Goal: Information Seeking & Learning: Learn about a topic

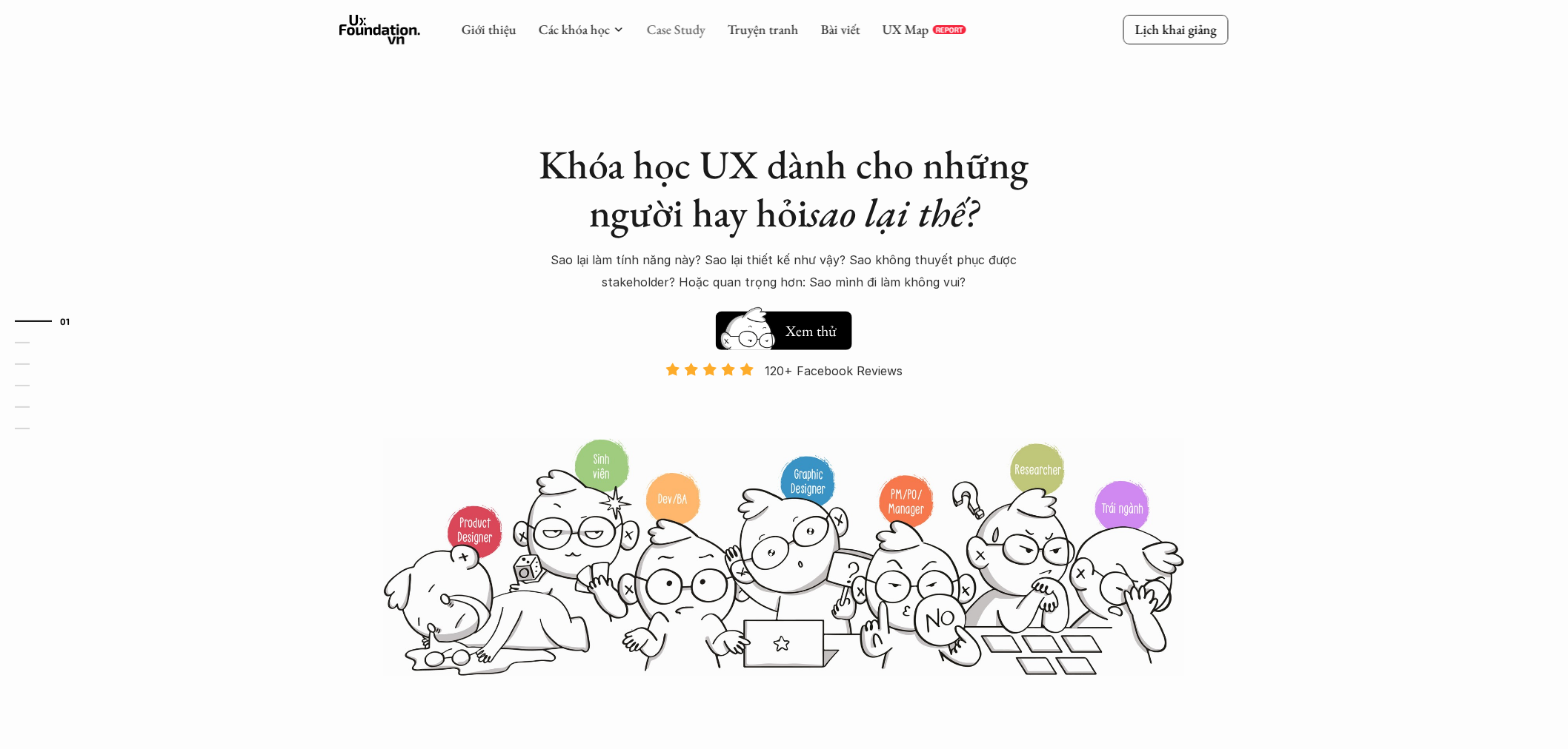
click at [692, 27] on link "Case Study" at bounding box center [676, 29] width 59 height 17
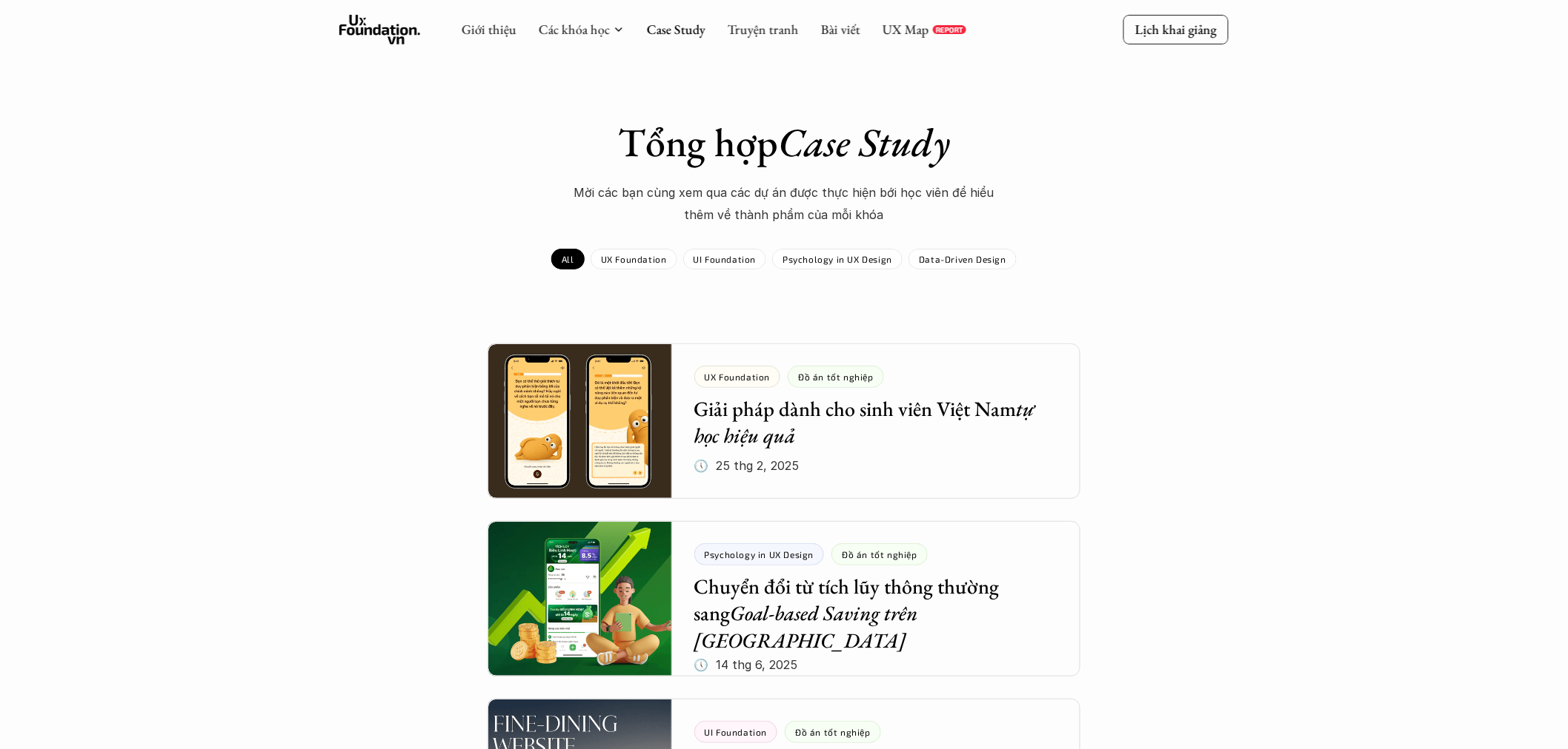
click at [635, 256] on p "UX Foundation" at bounding box center [634, 259] width 66 height 11
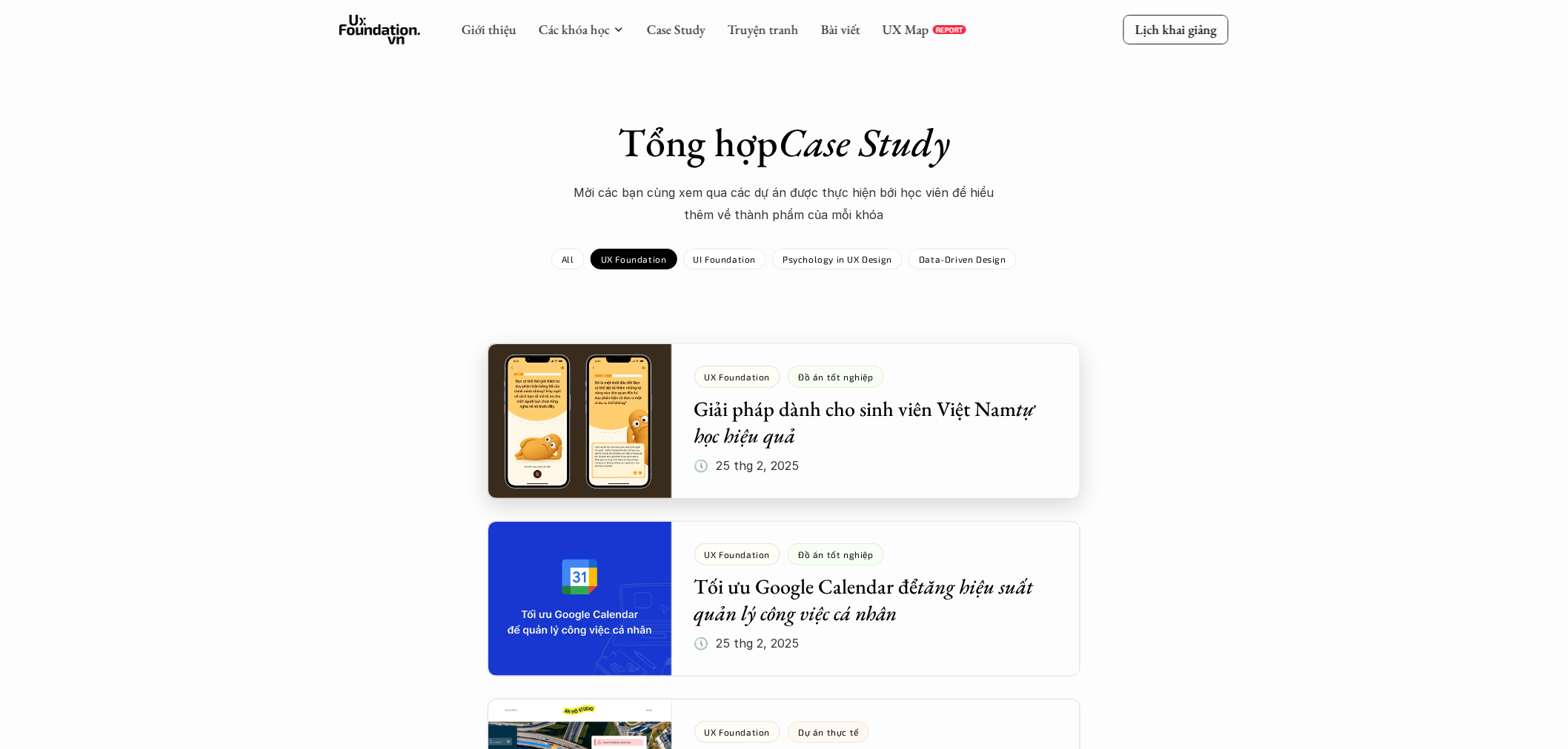
click at [788, 409] on div at bounding box center [784, 421] width 592 height 156
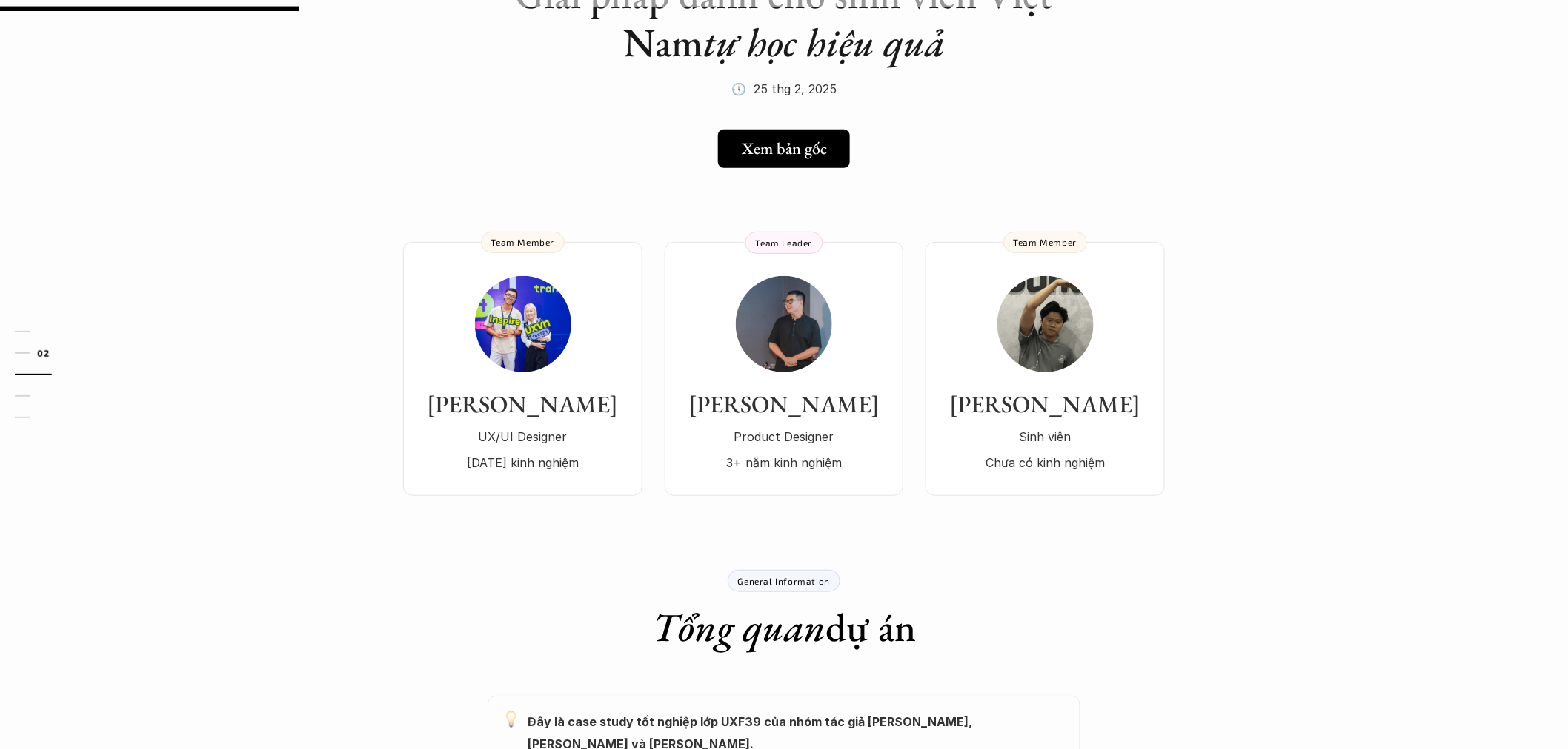
scroll to position [165, 0]
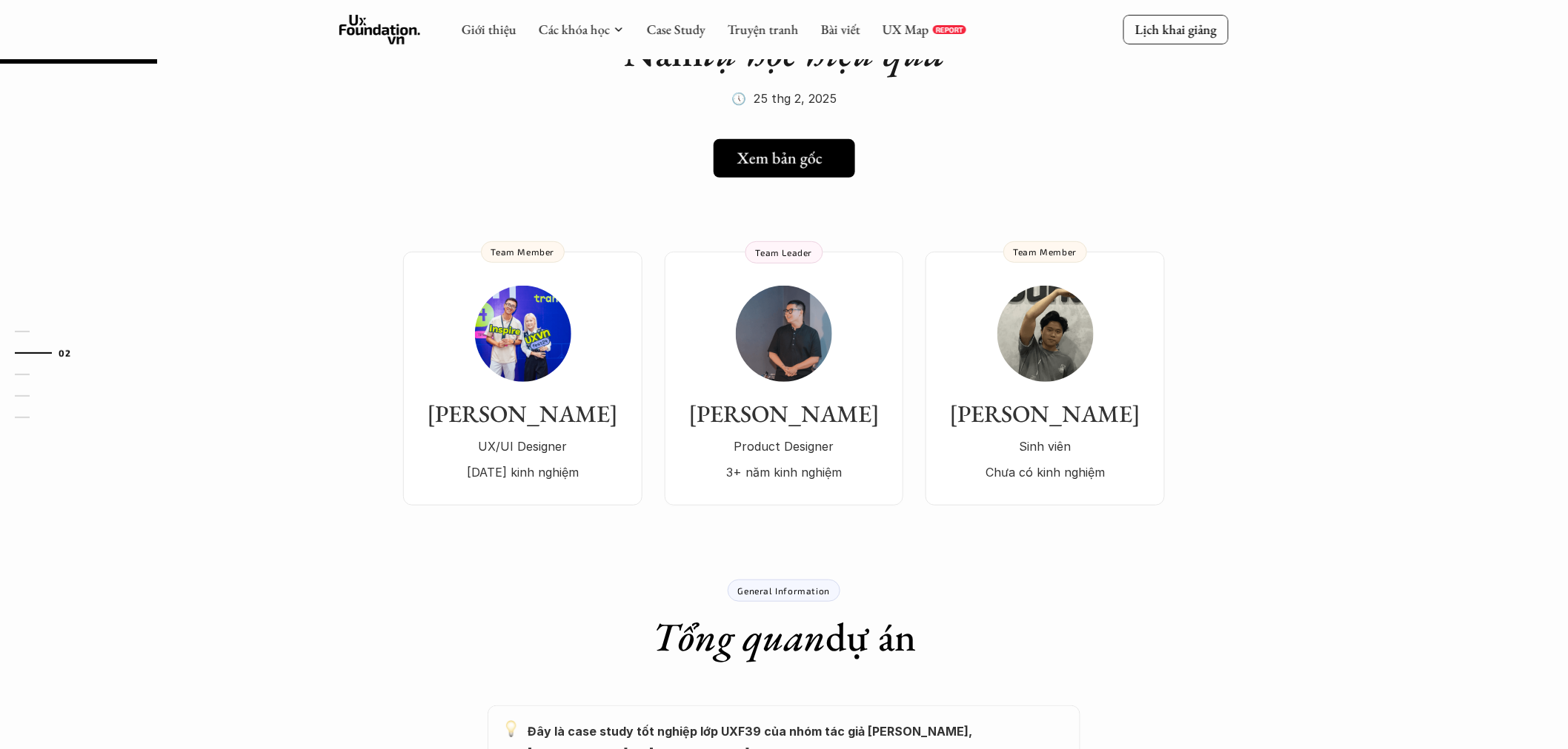
click at [754, 165] on h5 "Xem bản gốc" at bounding box center [779, 159] width 85 height 19
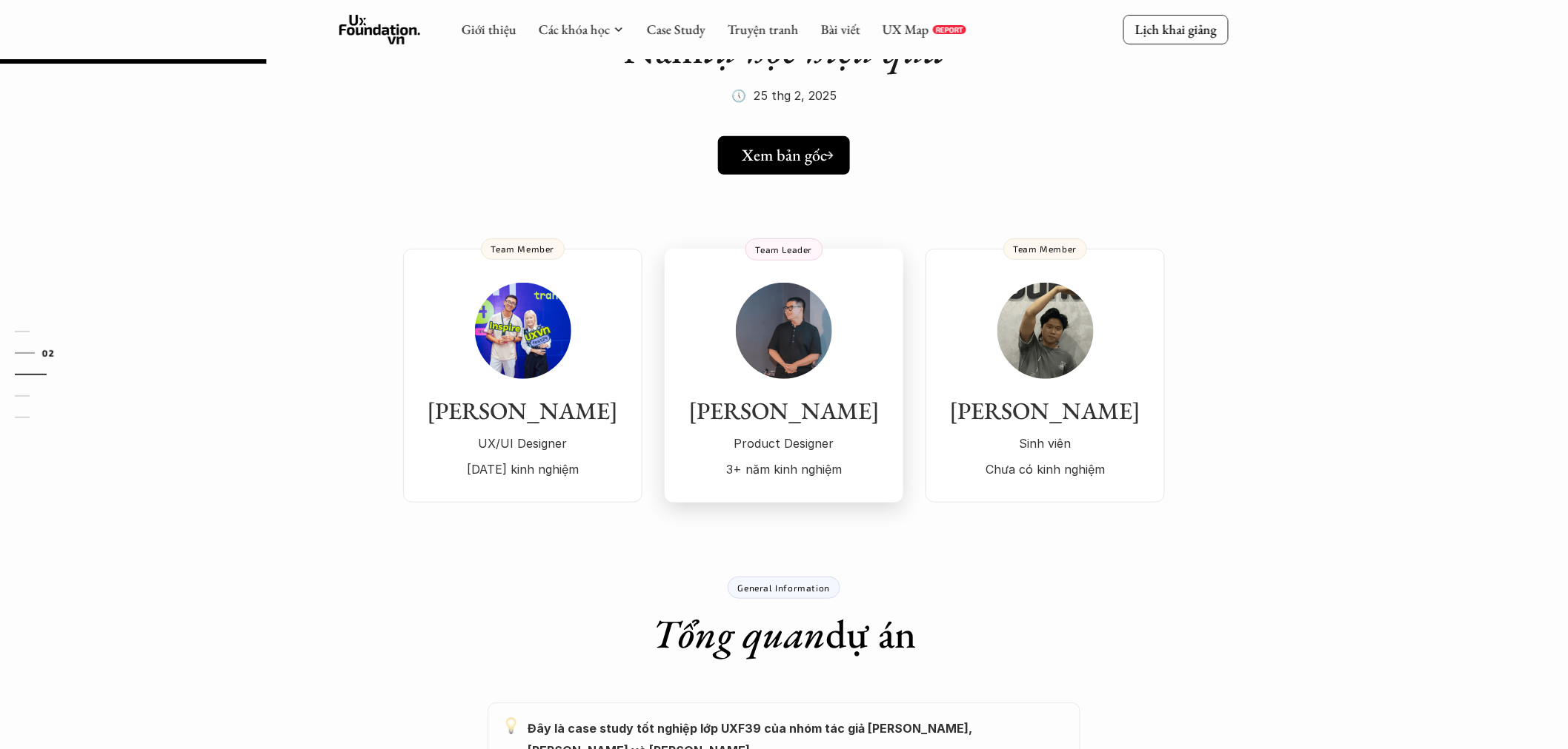
scroll to position [165, 0]
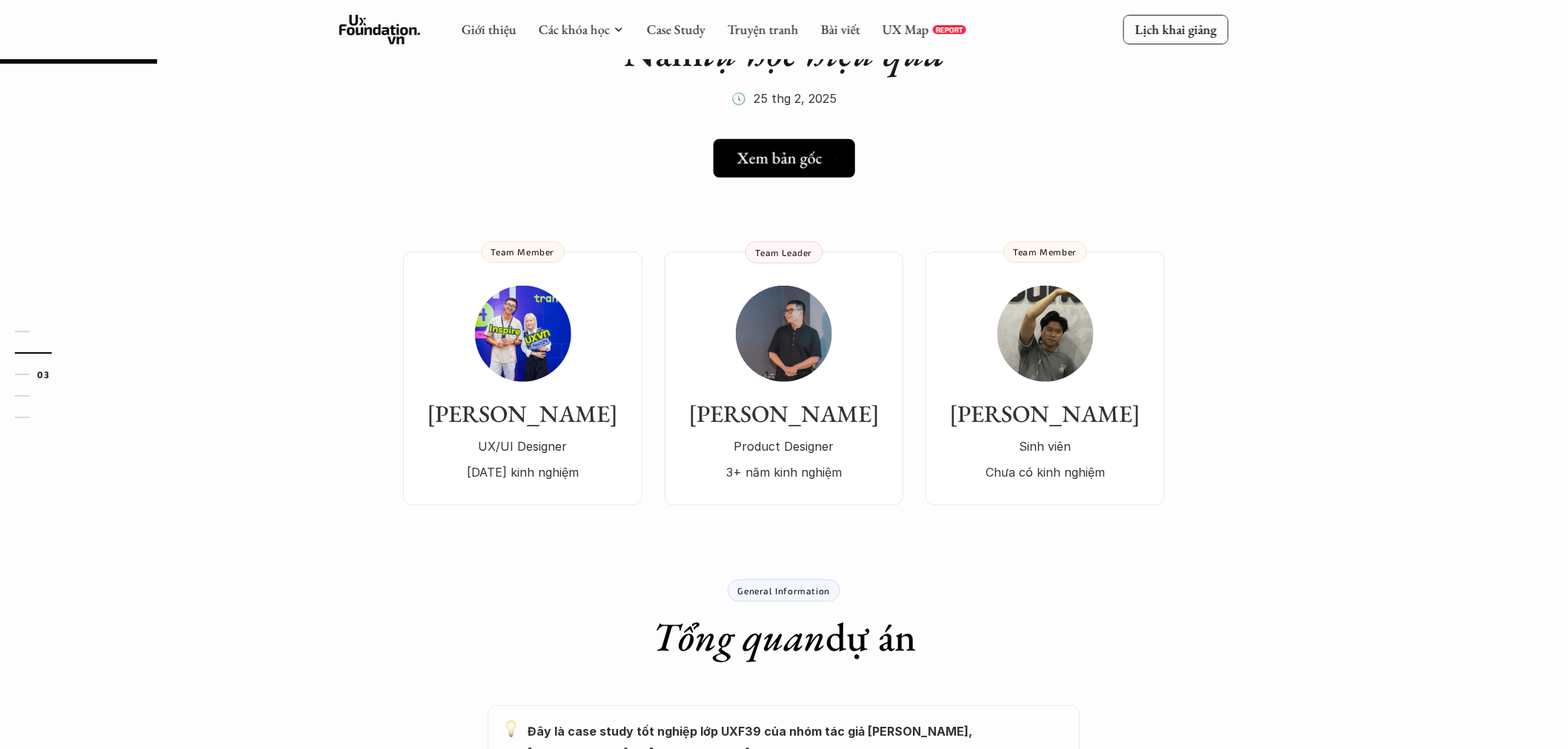
click at [832, 159] on line at bounding box center [834, 159] width 7 height 0
